Goal: Task Accomplishment & Management: Use online tool/utility

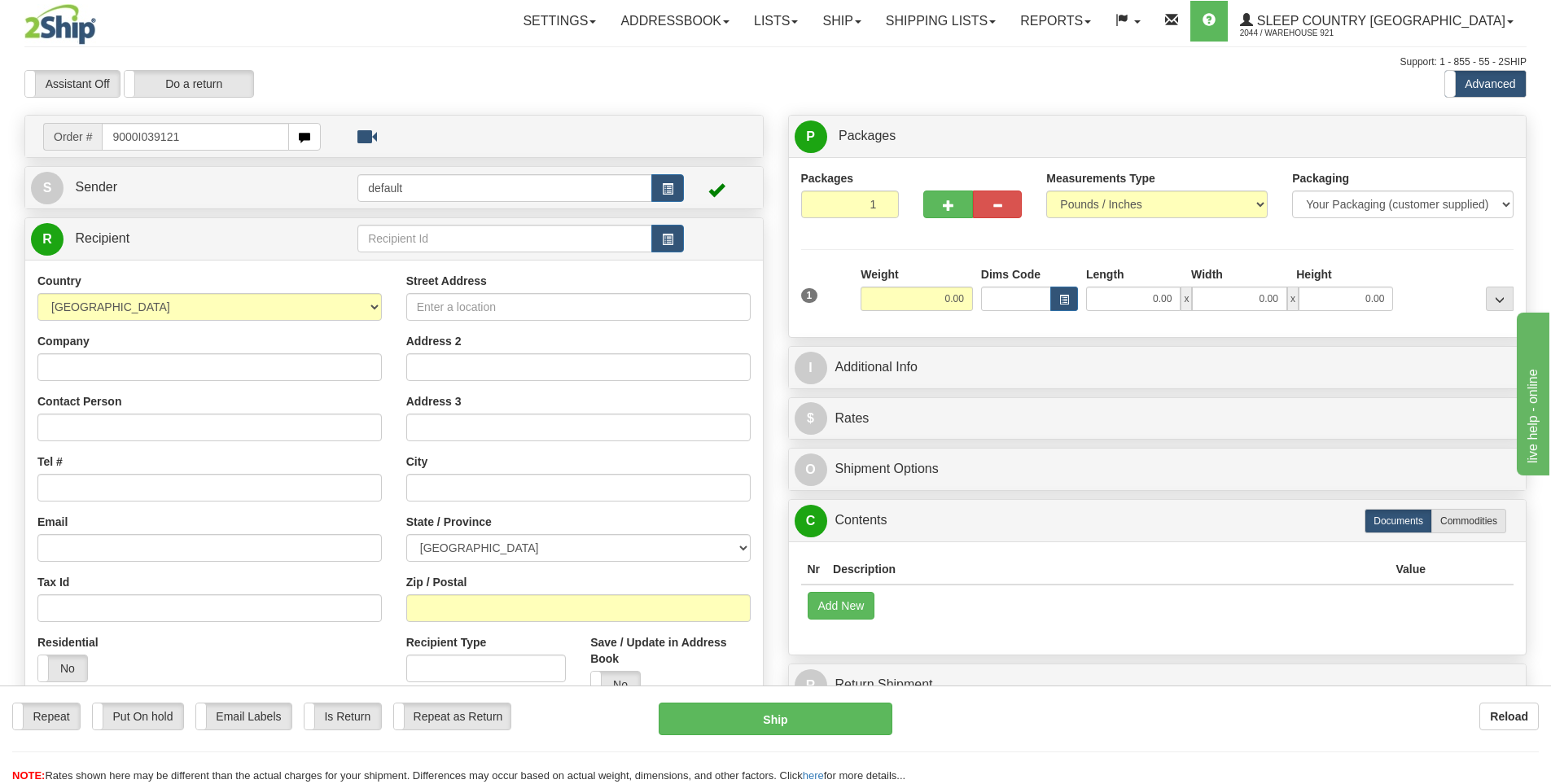
type input "9000I039121"
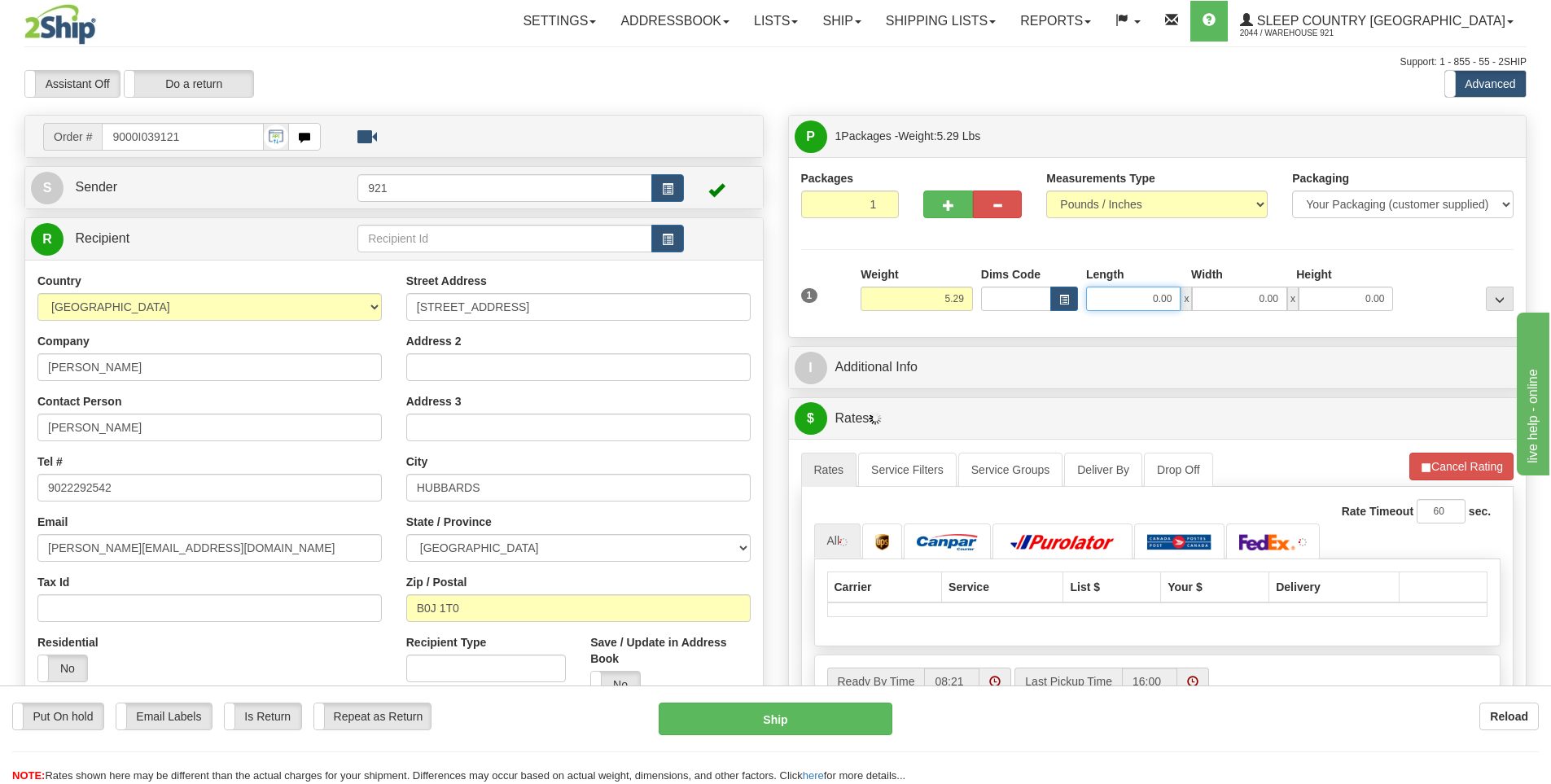
click at [1101, 296] on input "0.00" at bounding box center [1133, 298] width 95 height 25
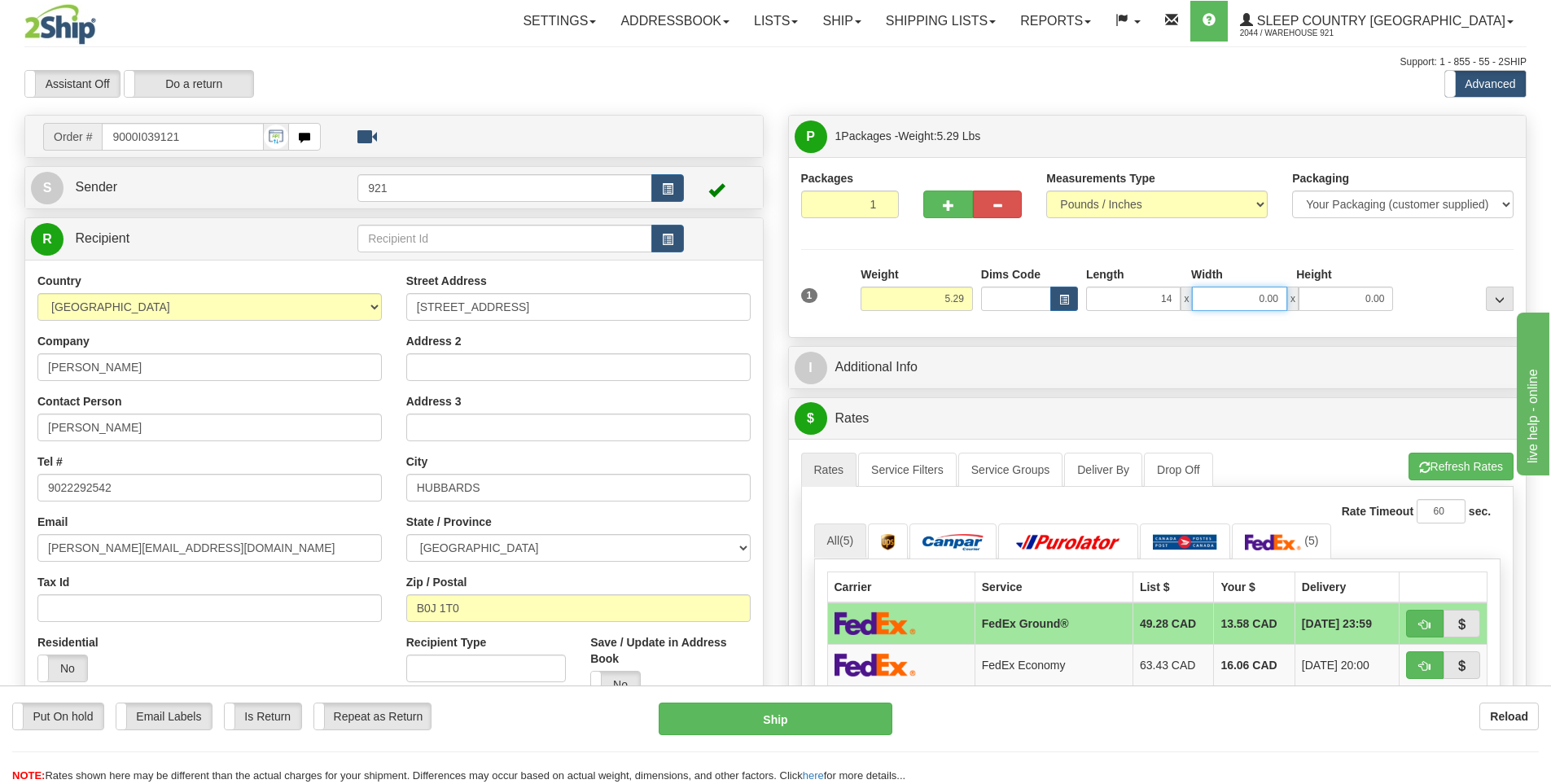
type input "14.00"
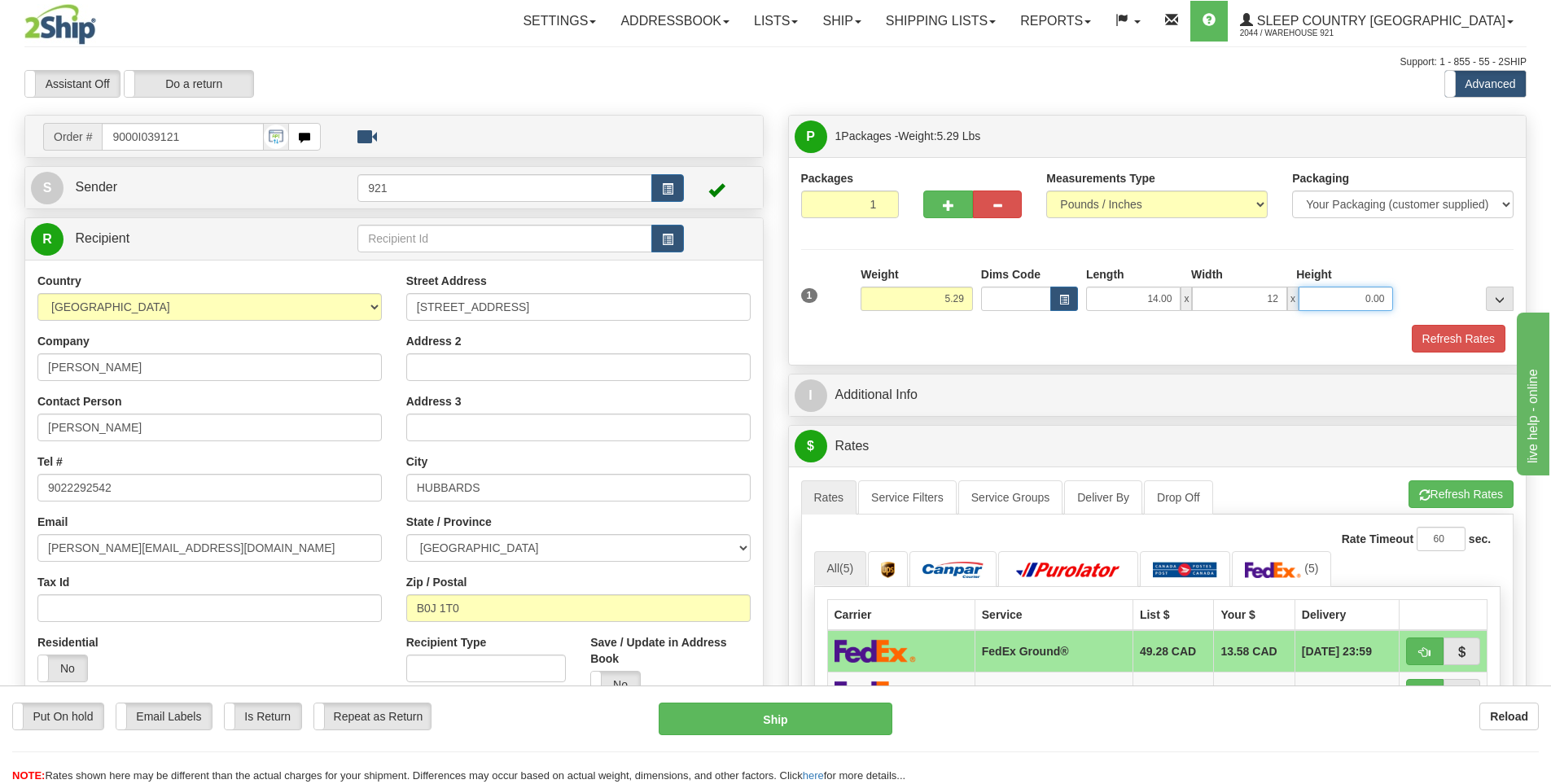
type input "12.00"
type input "5.00"
click at [1500, 488] on button "Refresh Rates" at bounding box center [1461, 494] width 105 height 27
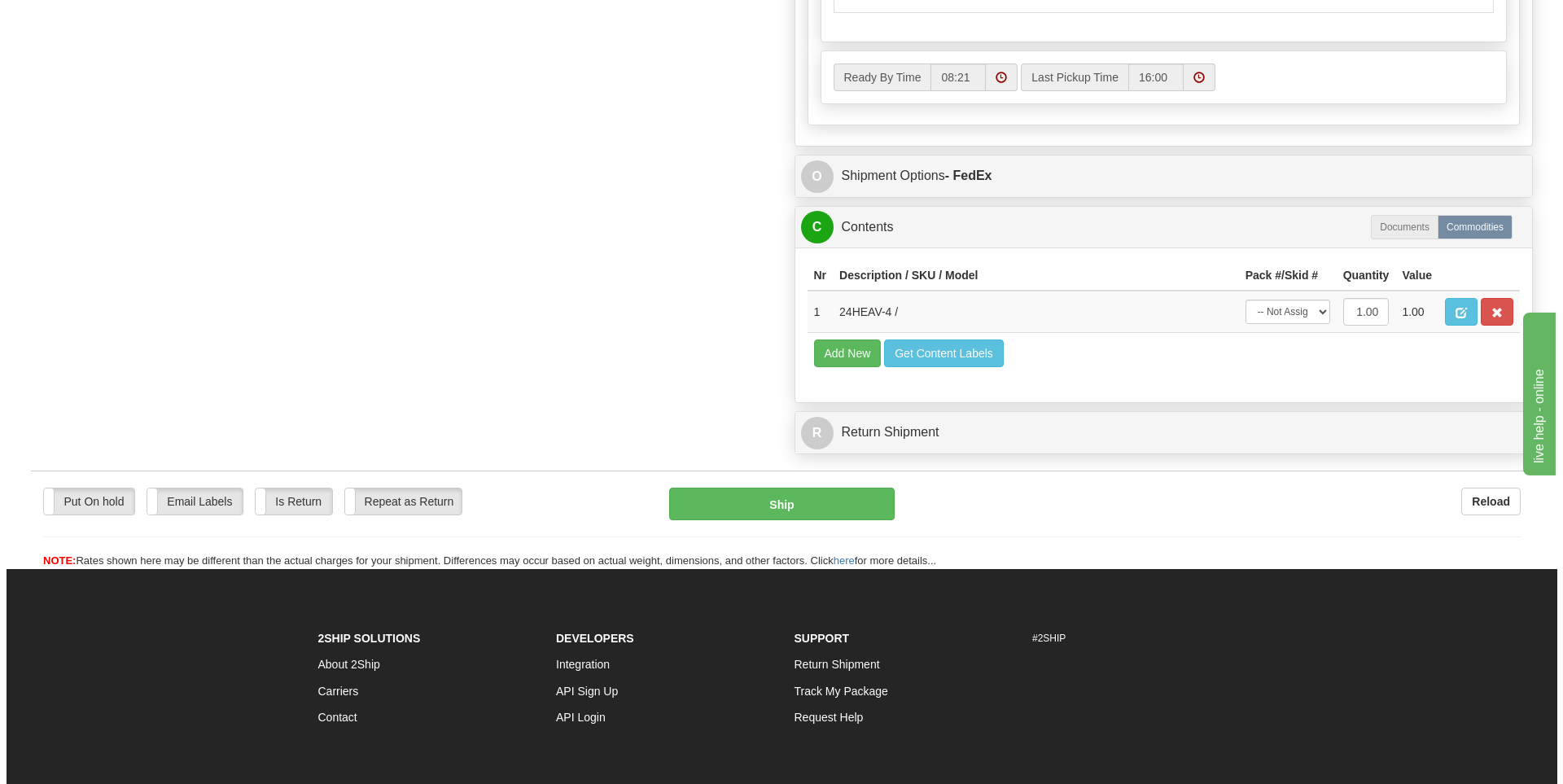
scroll to position [651, 0]
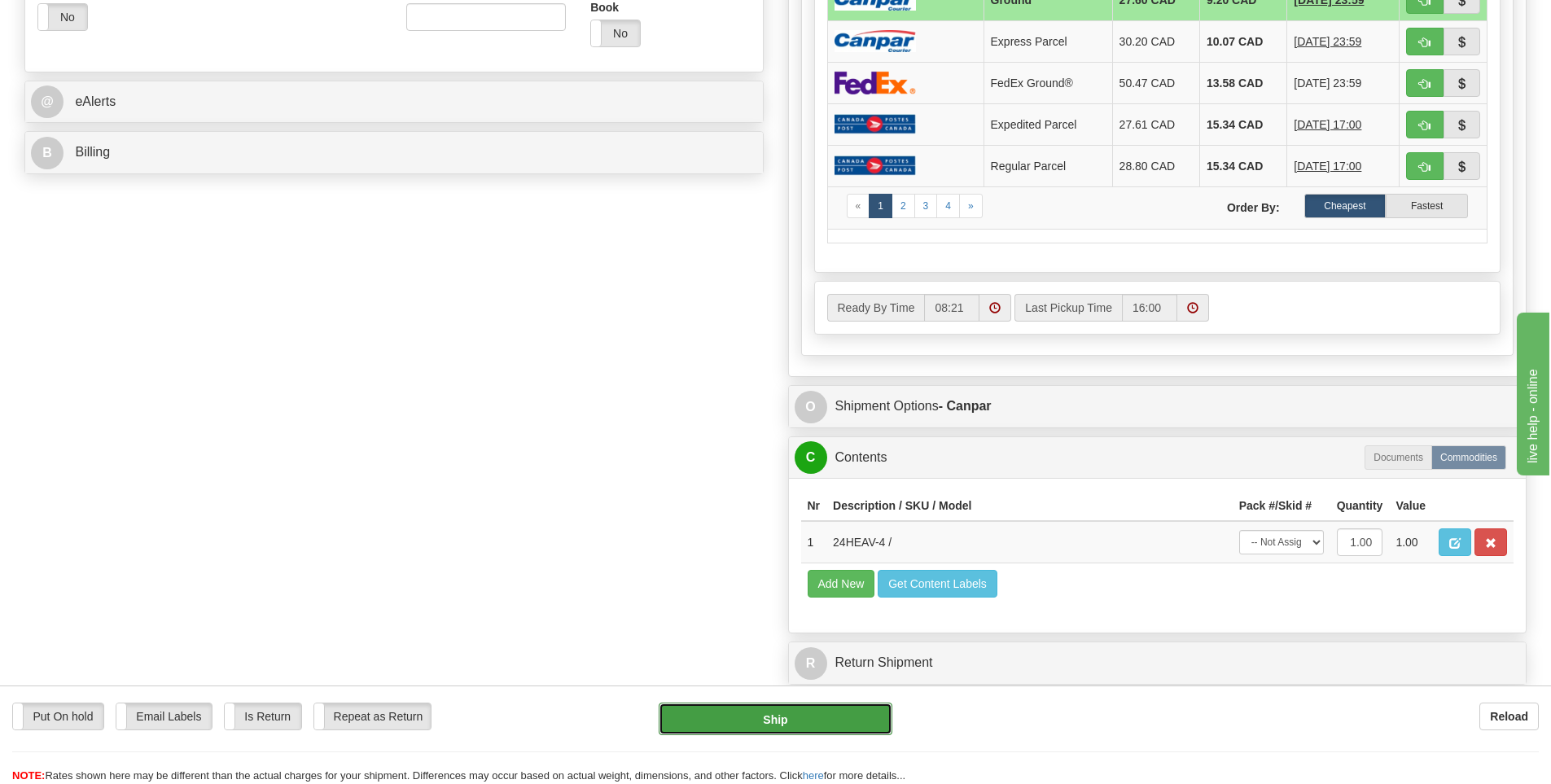
click at [820, 727] on button "Ship" at bounding box center [776, 718] width 234 height 33
type input "1"
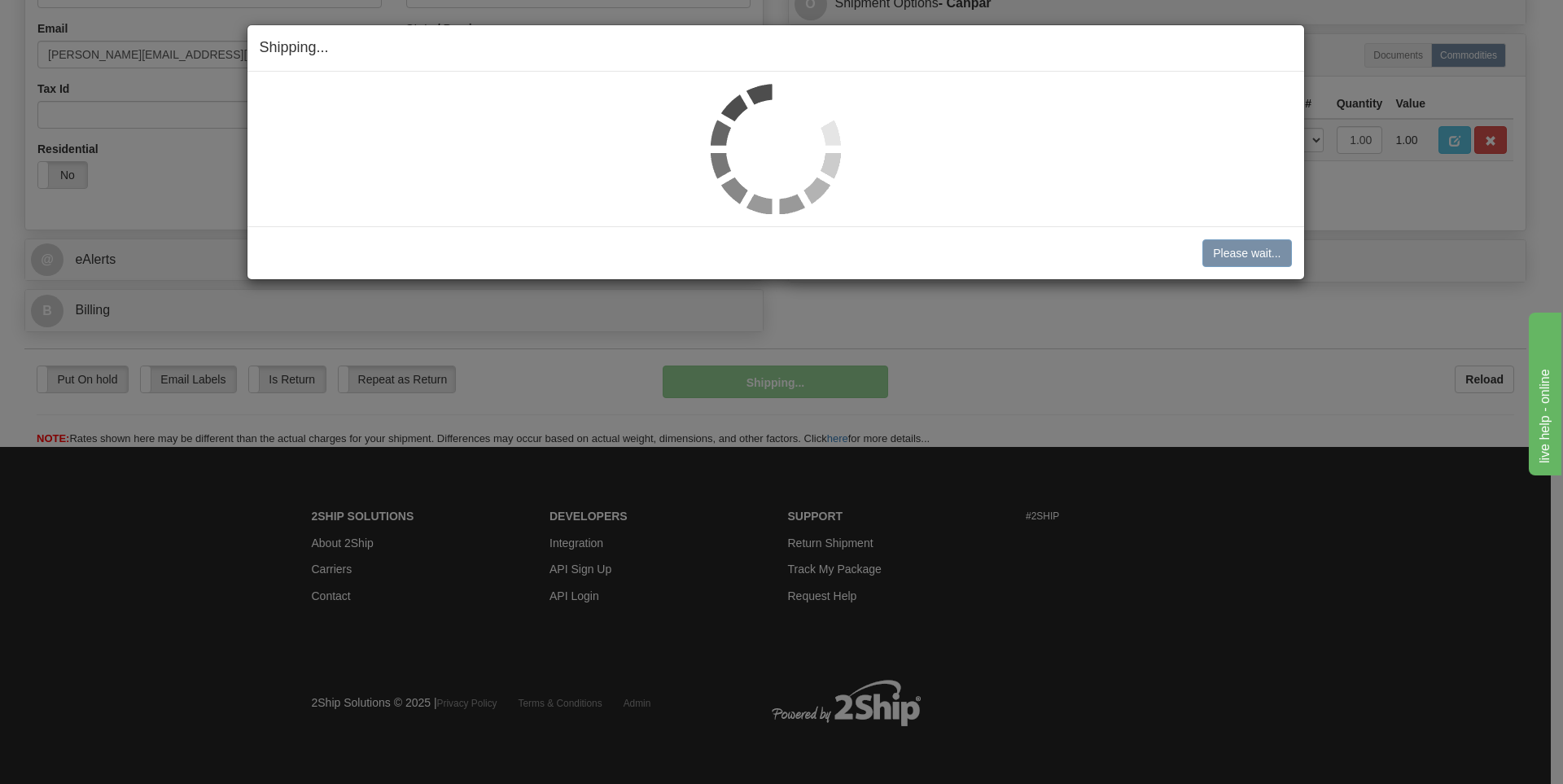
scroll to position [494, 0]
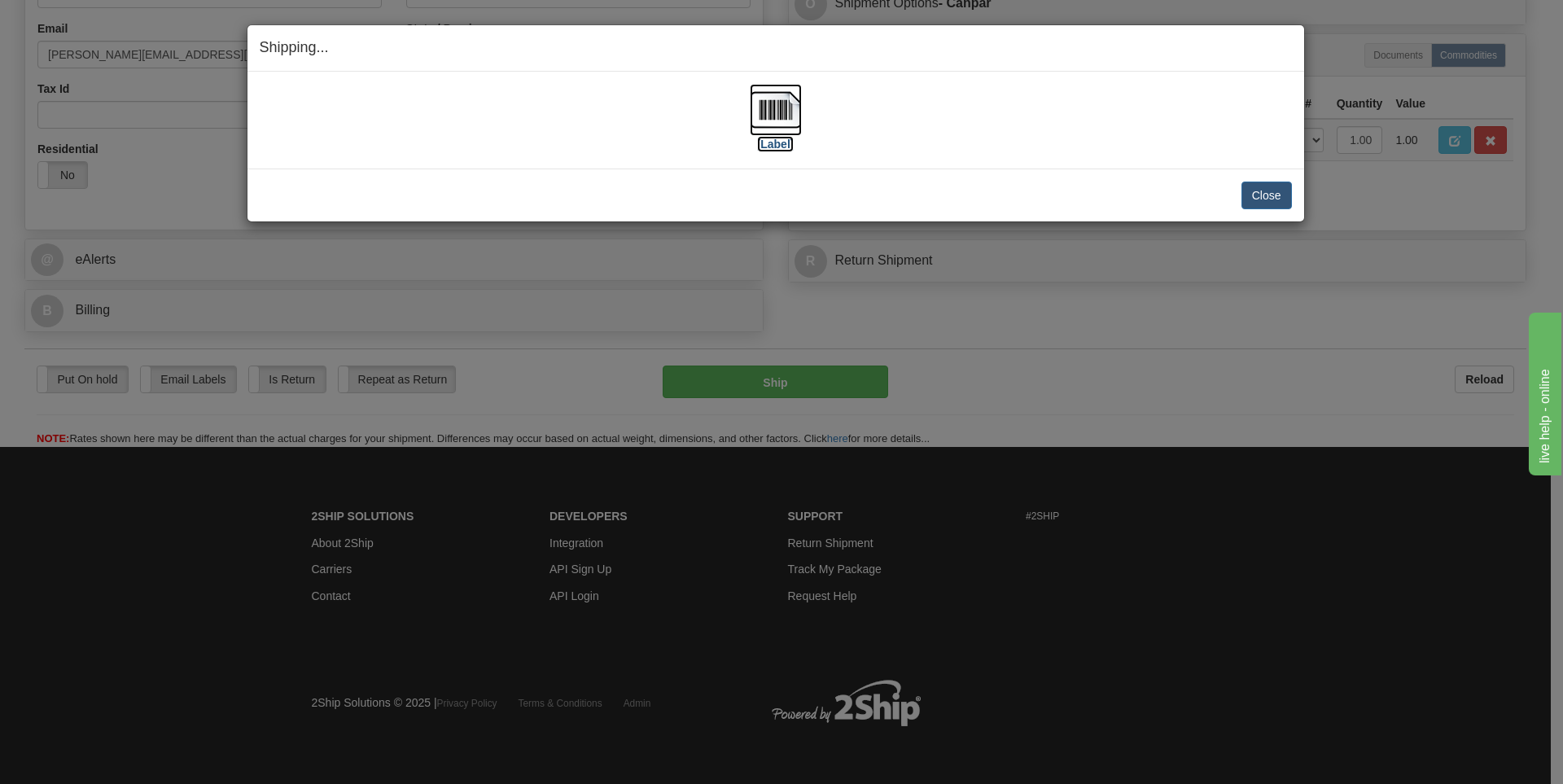
click at [768, 147] on label "[Label]" at bounding box center [775, 144] width 37 height 16
click at [1271, 191] on button "Close" at bounding box center [1266, 195] width 50 height 27
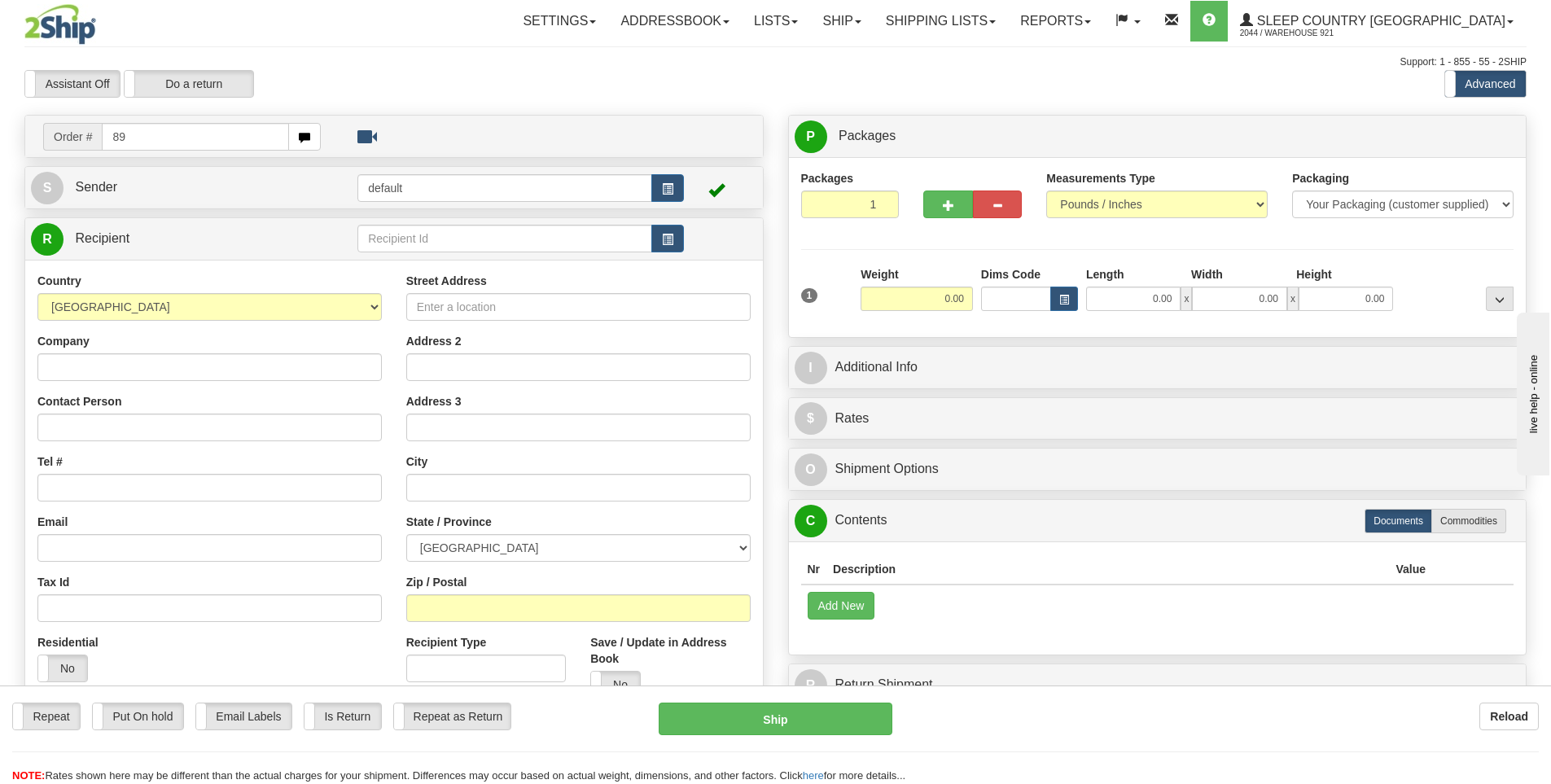
type input "8"
type input "9000I040320"
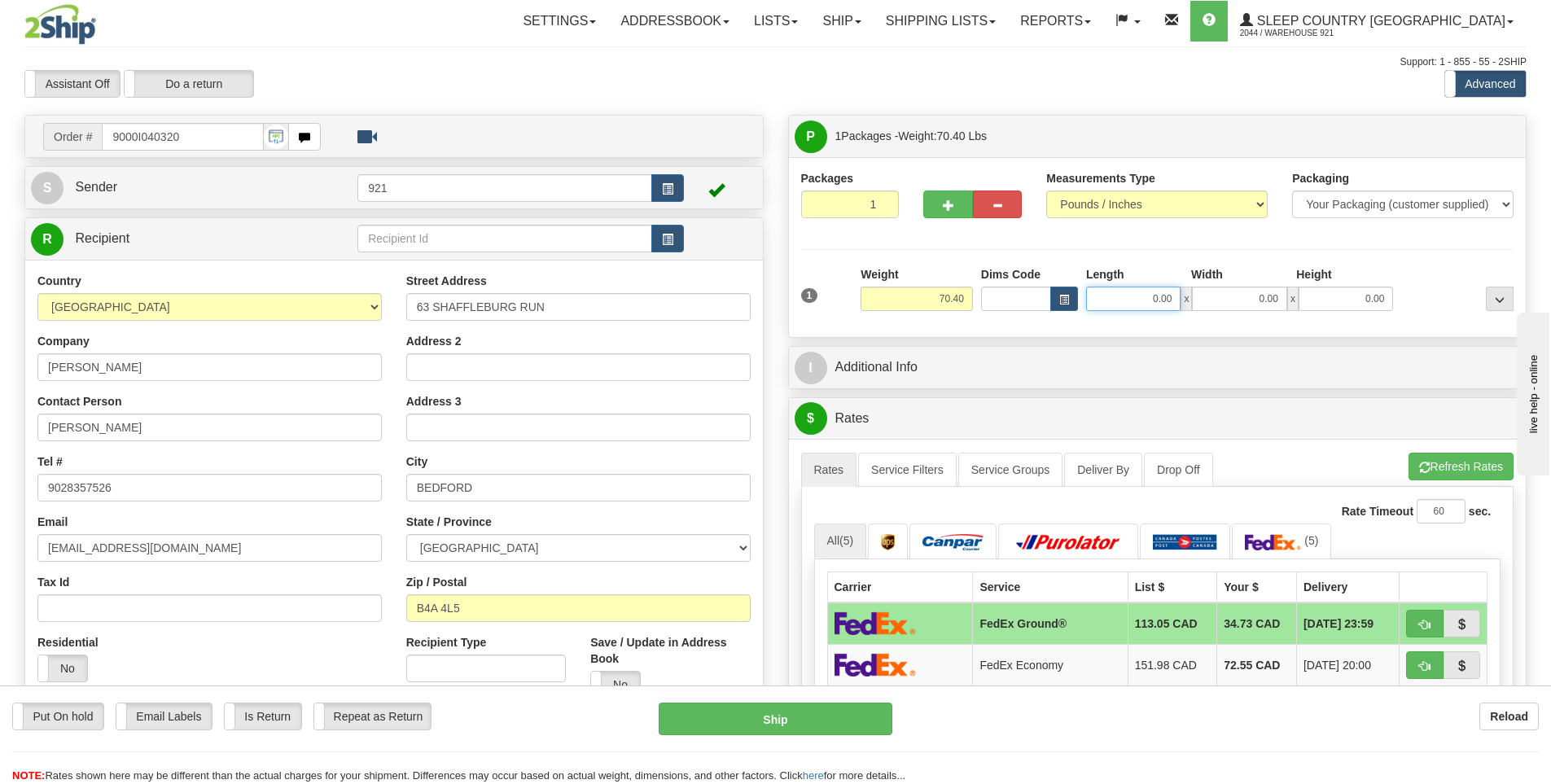
click at [1146, 298] on input "0.00" at bounding box center [1133, 298] width 95 height 25
type input "77.00"
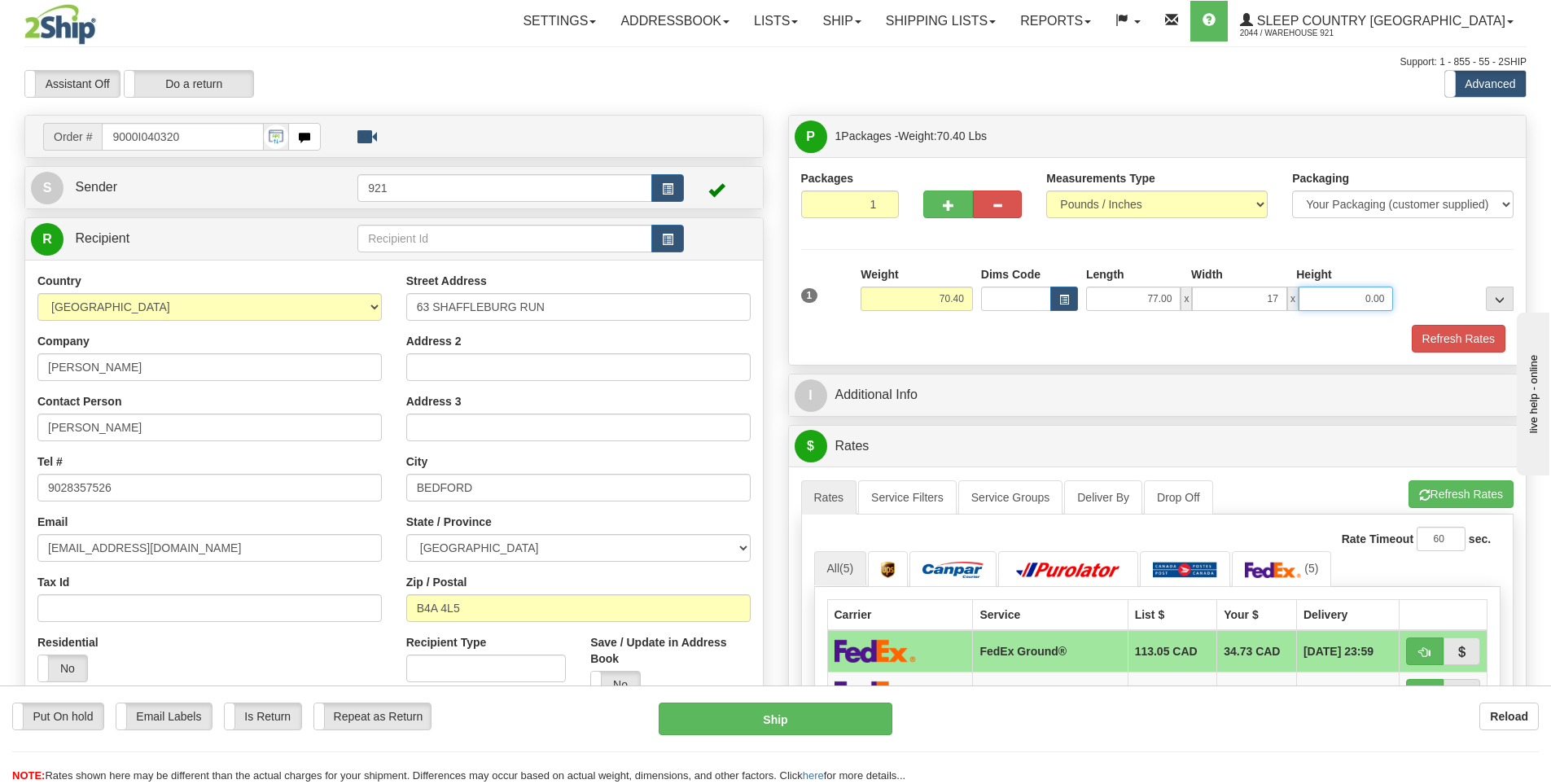
type input "17.00"
type input "10.00"
click at [1441, 337] on button "Refresh Rates" at bounding box center [1458, 338] width 94 height 27
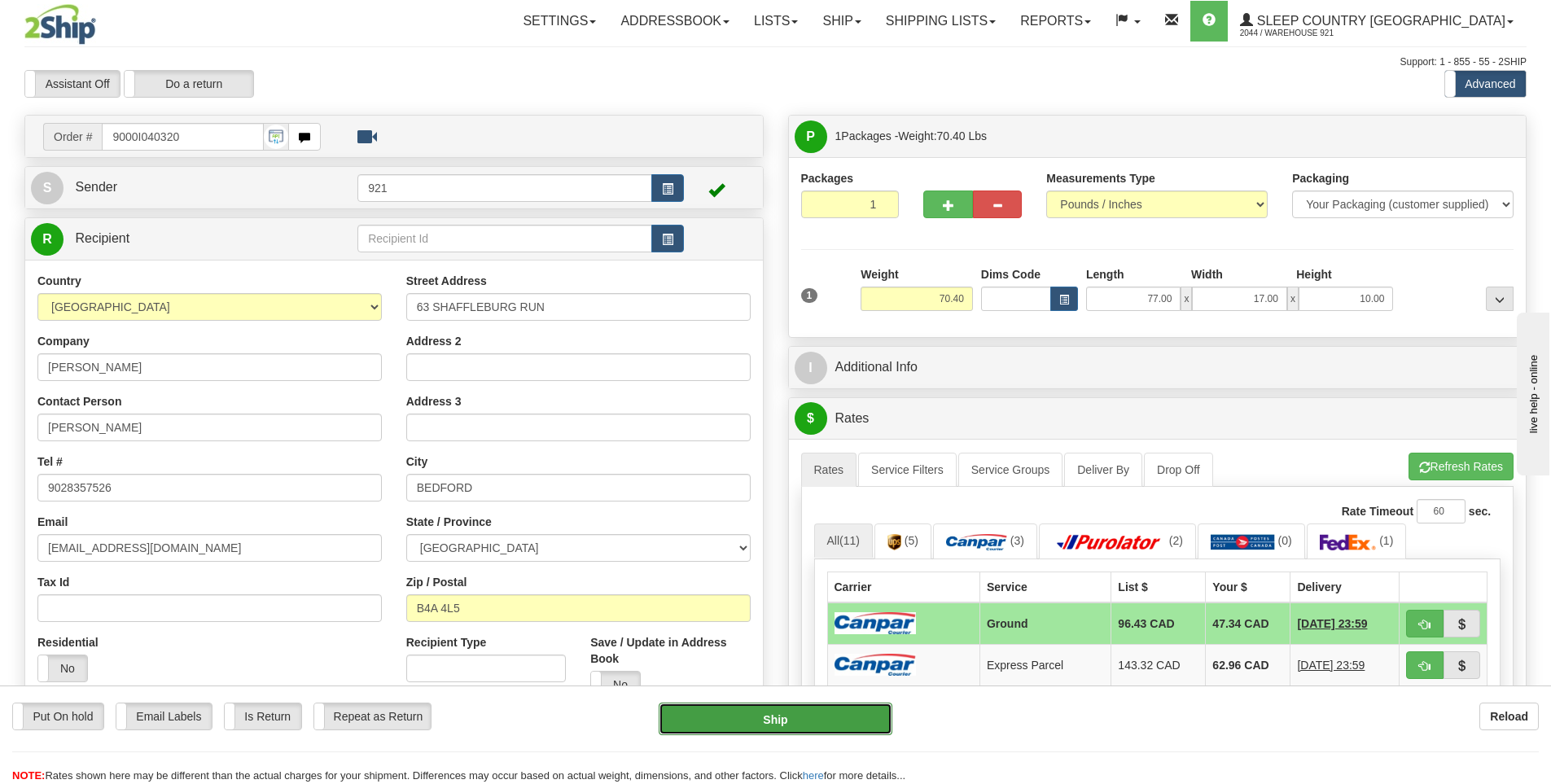
click at [854, 722] on button "Ship" at bounding box center [776, 718] width 234 height 33
type input "1"
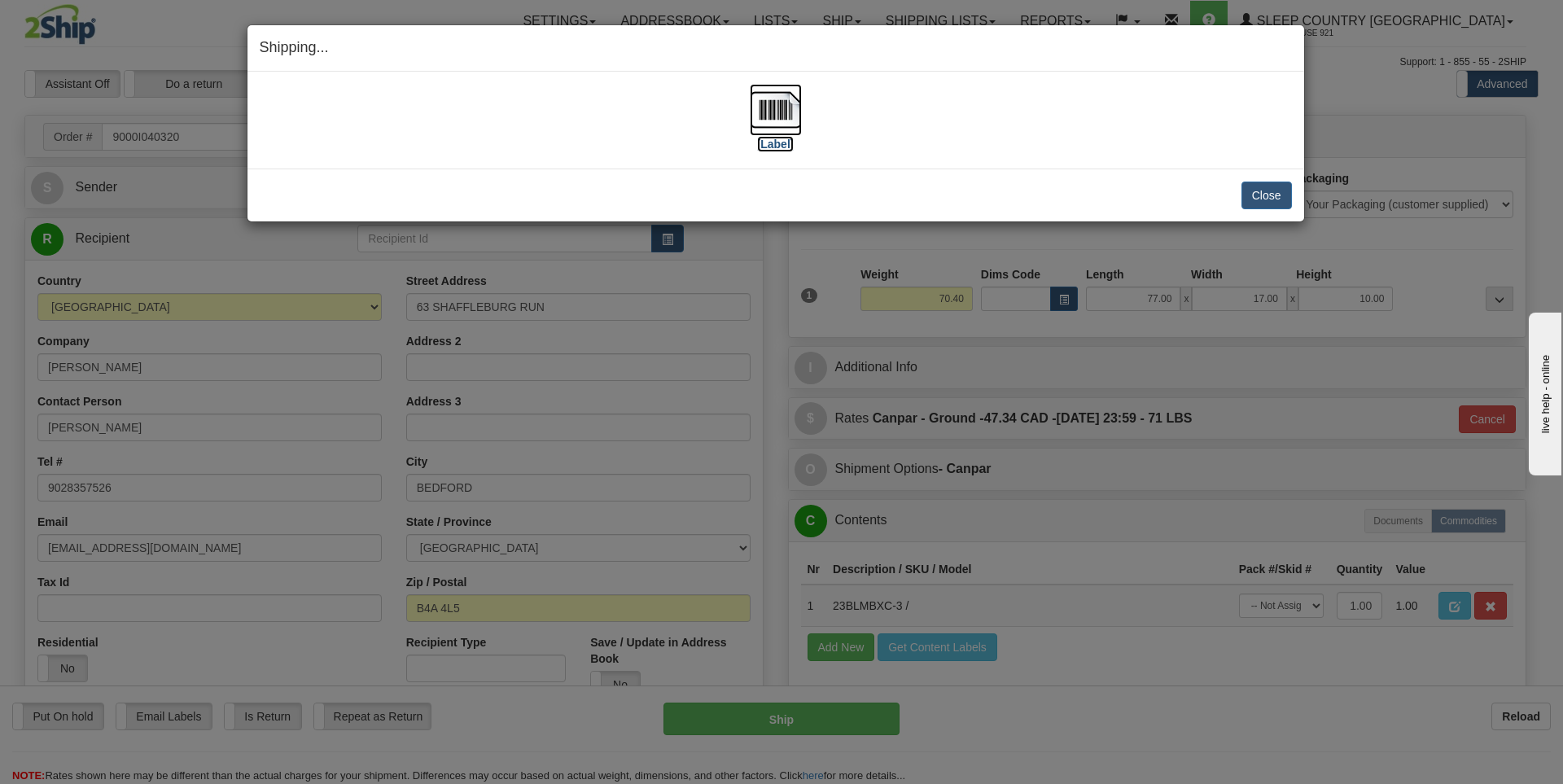
click at [789, 146] on label "[Label]" at bounding box center [775, 144] width 37 height 16
click at [1249, 191] on button "Close" at bounding box center [1266, 195] width 50 height 27
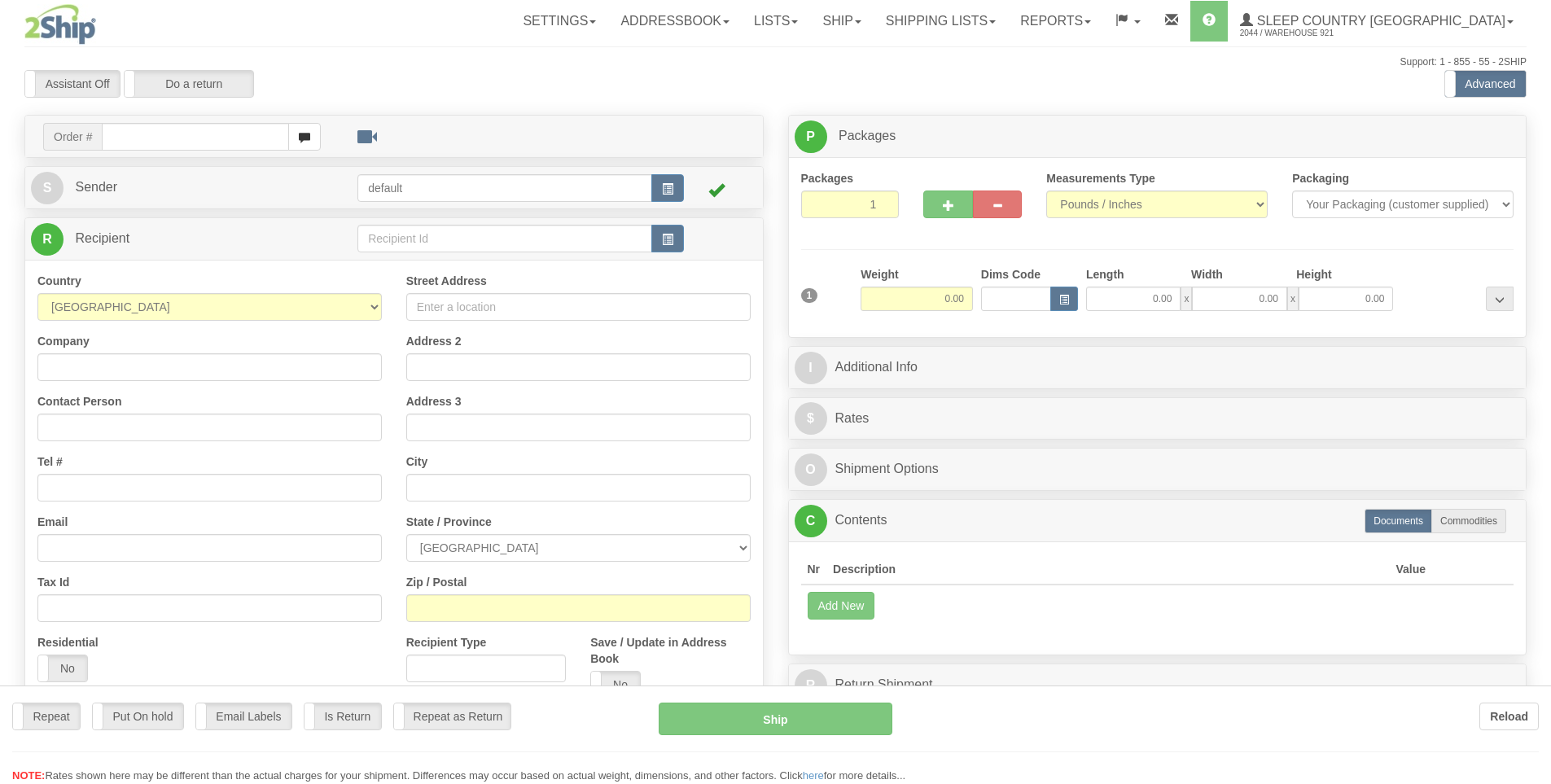
click at [250, 135] on div at bounding box center [776, 392] width 1551 height 784
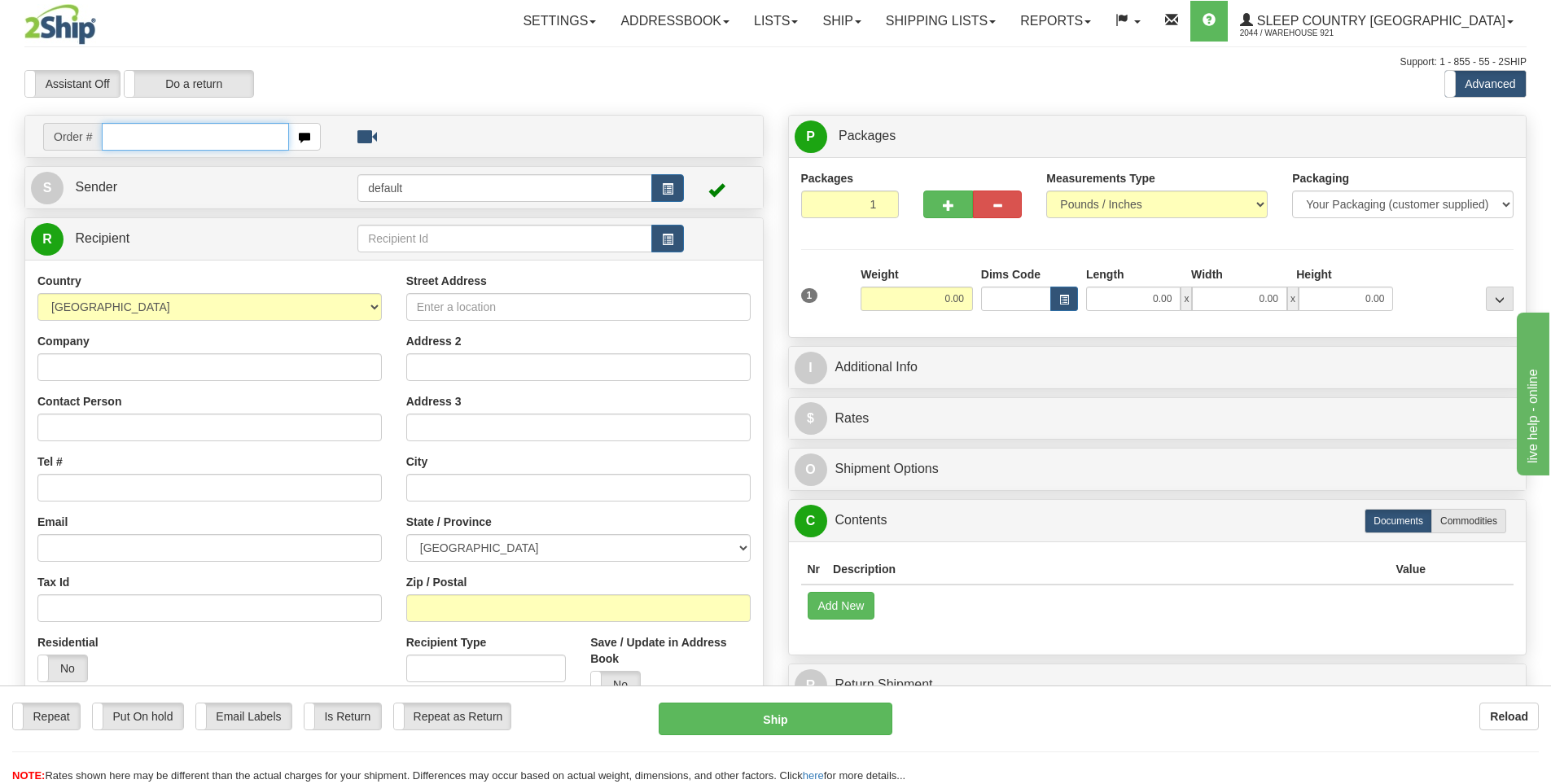
click at [244, 135] on input "text" at bounding box center [195, 136] width 187 height 27
type input "9000I040343"
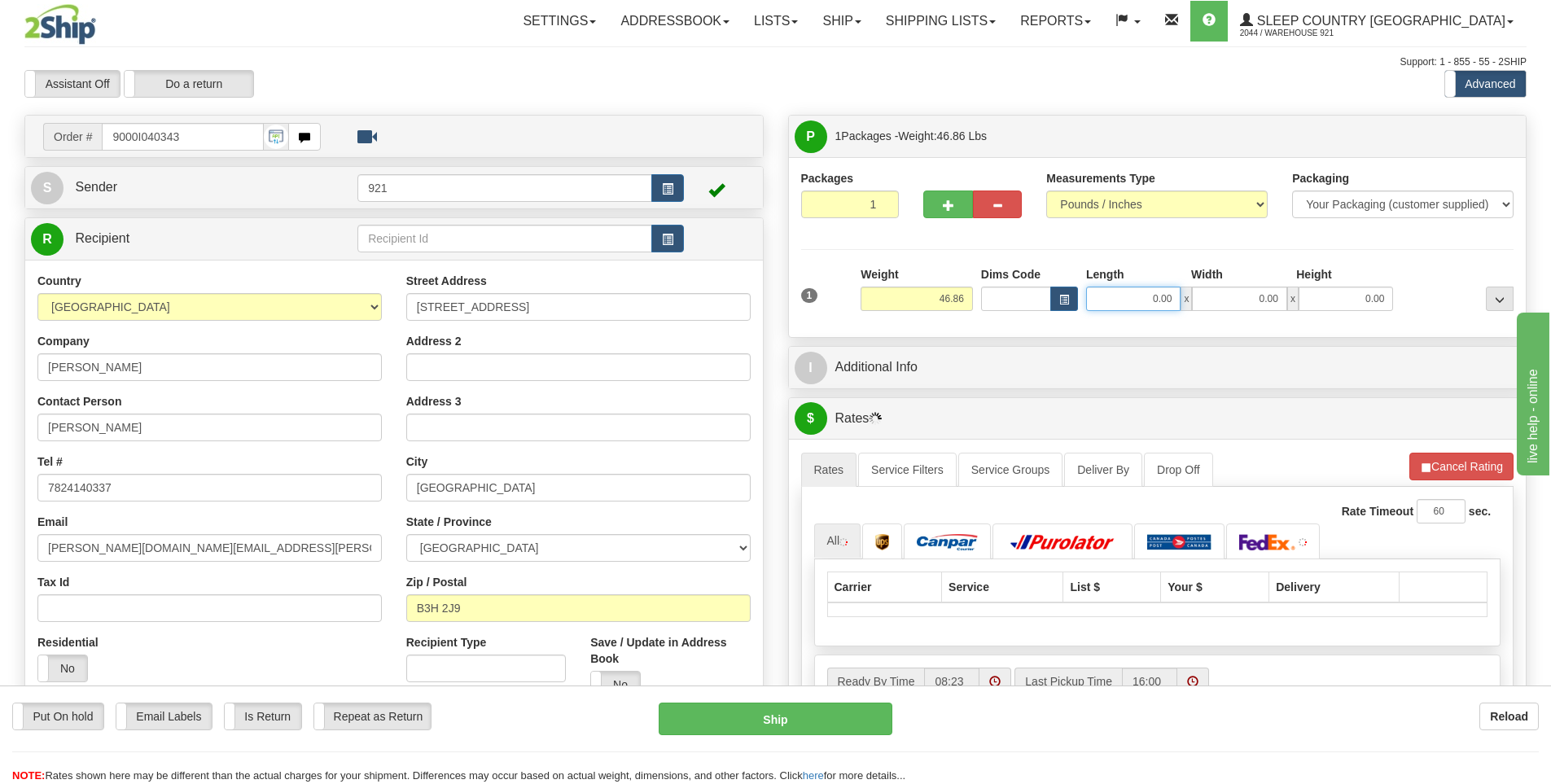
click at [1136, 299] on input "0.00" at bounding box center [1133, 298] width 95 height 25
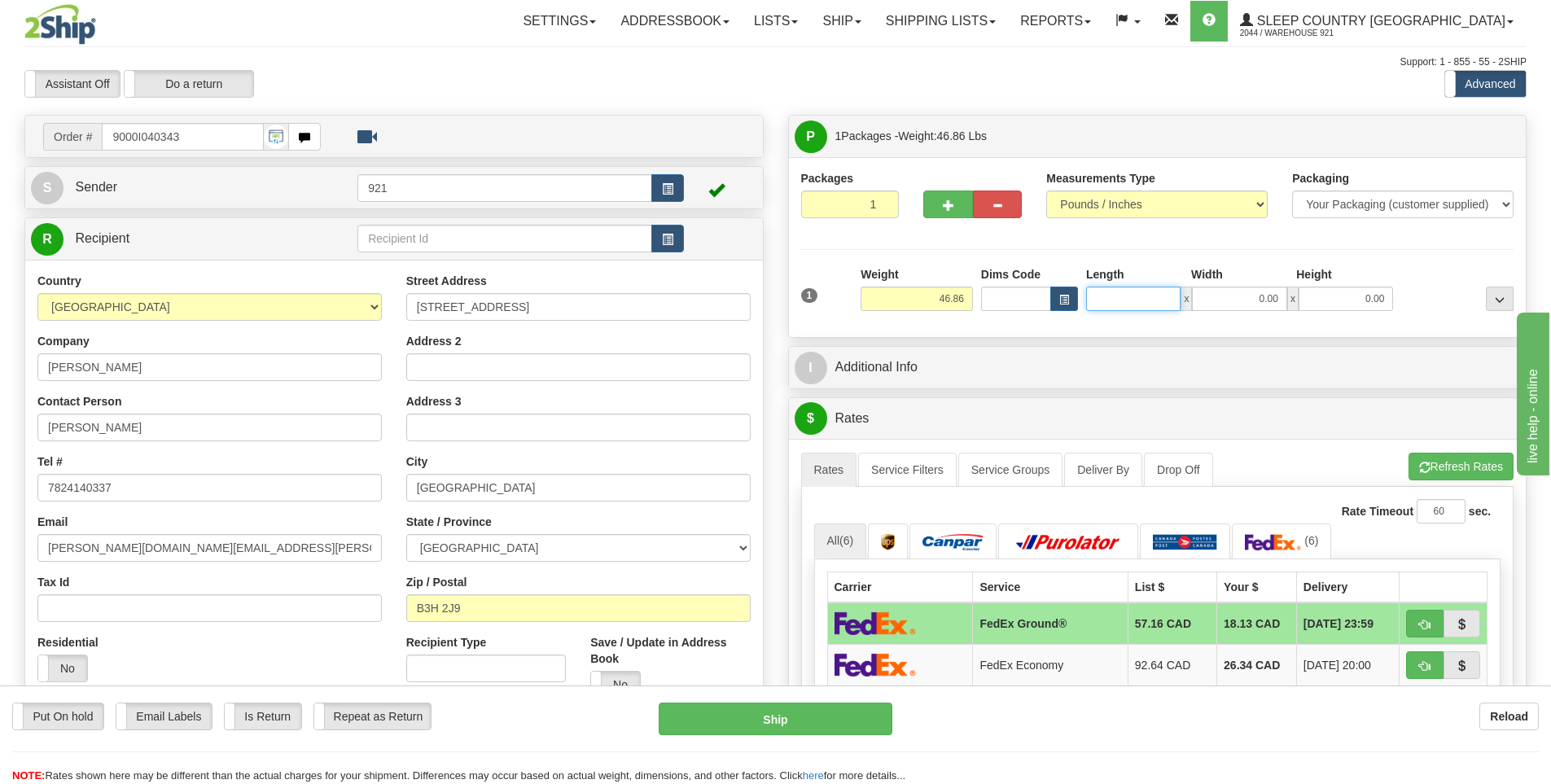
click at [1155, 290] on input "Length" at bounding box center [1133, 298] width 95 height 25
type input "14.00"
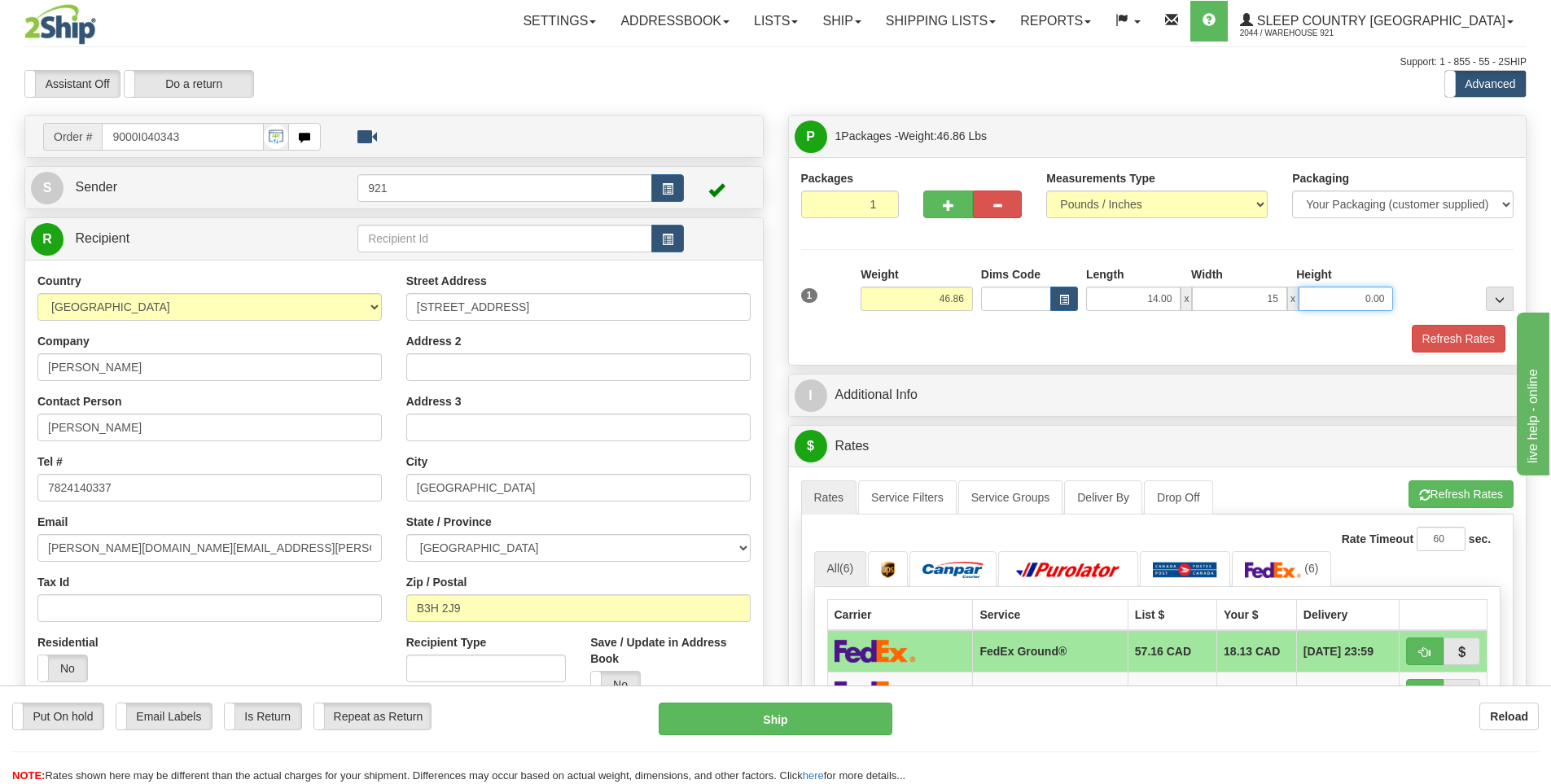
type input "15.00"
type input "55.00"
click at [1421, 332] on button "Refresh Rates" at bounding box center [1458, 338] width 94 height 27
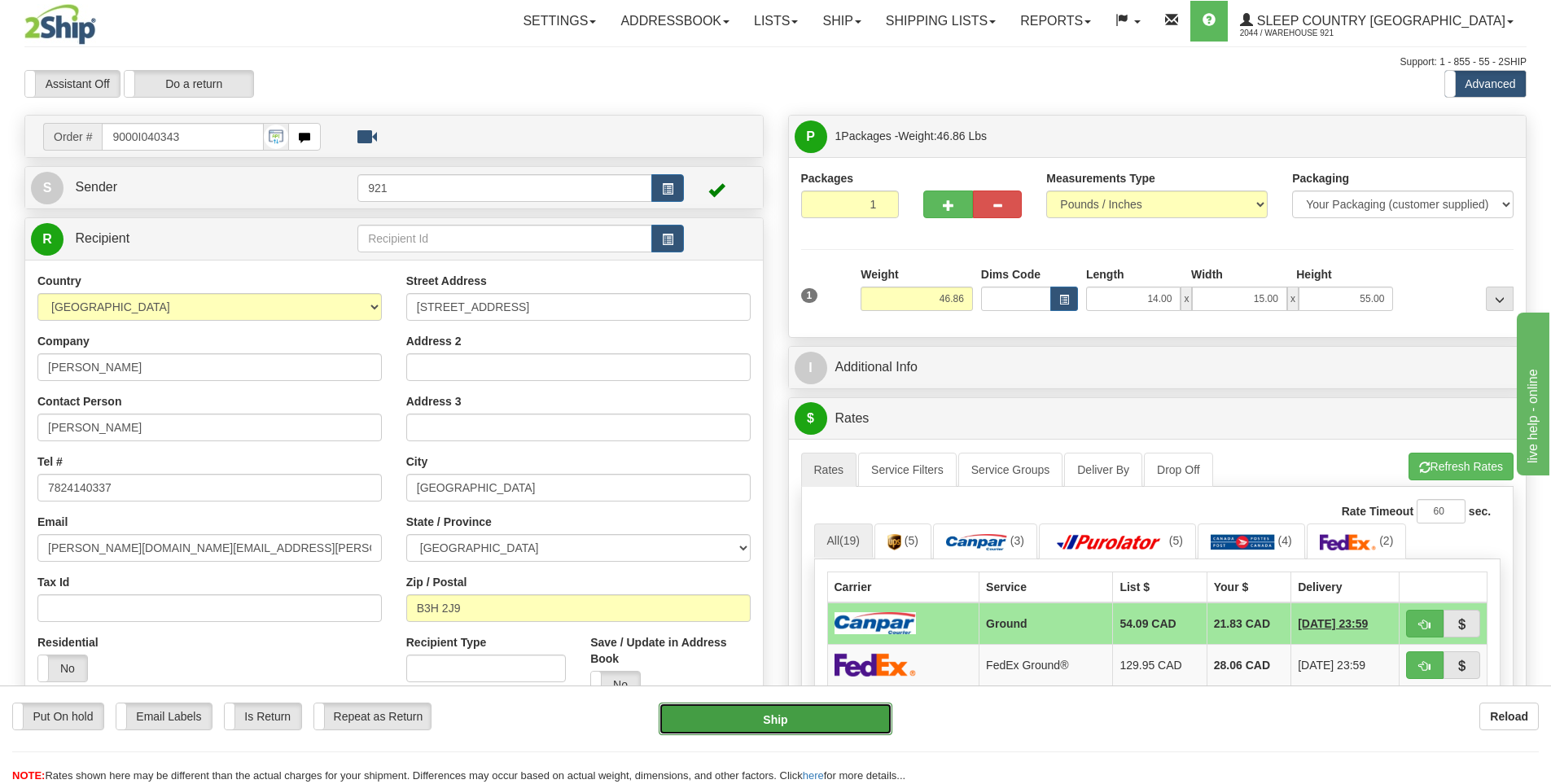
click at [834, 715] on button "Ship" at bounding box center [776, 718] width 234 height 33
type input "1"
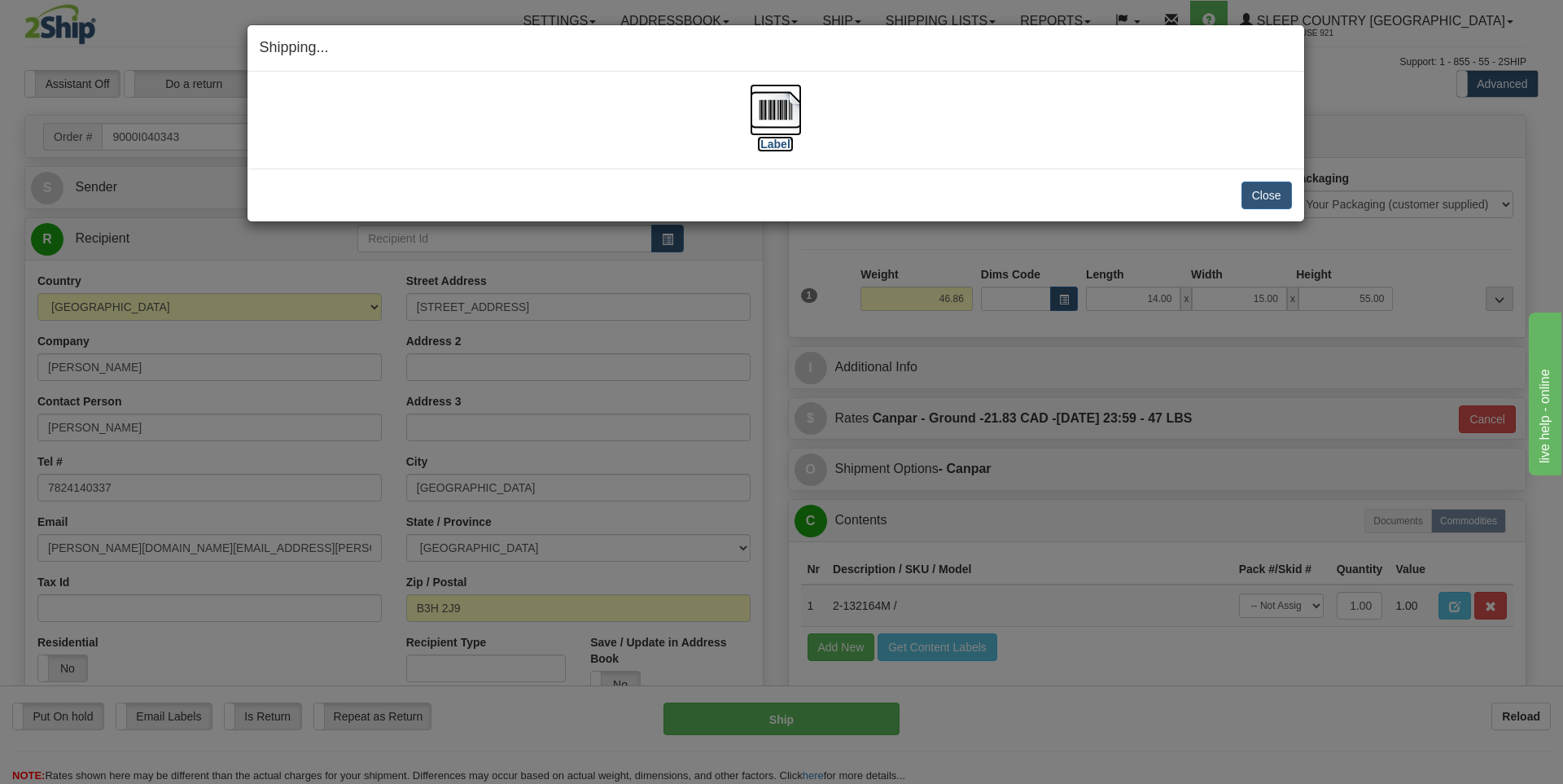
click at [770, 147] on label "[Label]" at bounding box center [775, 144] width 37 height 16
click at [1251, 193] on button "Close" at bounding box center [1266, 195] width 50 height 27
